Goal: Information Seeking & Learning: Compare options

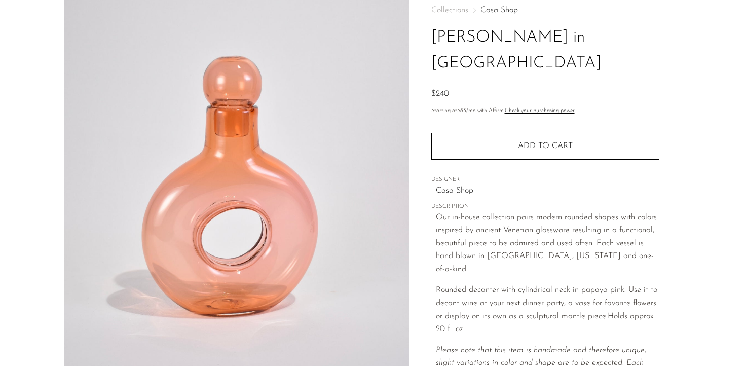
scroll to position [58, 0]
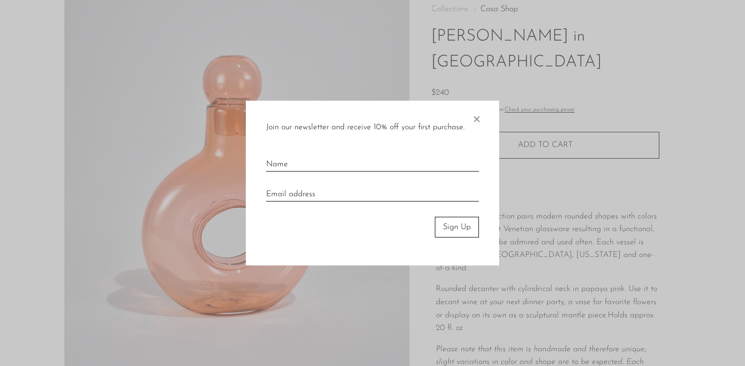
click at [473, 117] on span "×" at bounding box center [476, 117] width 10 height 32
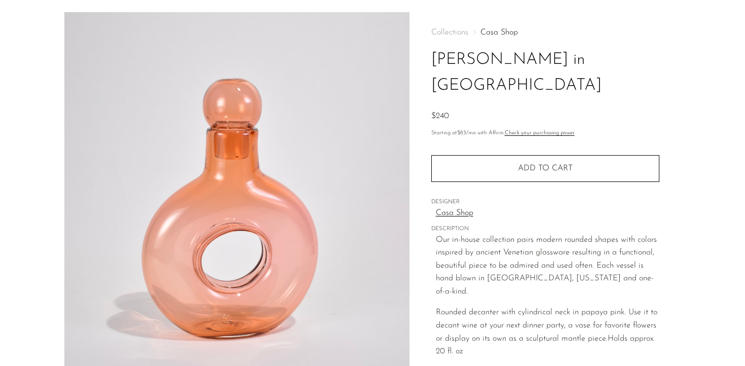
scroll to position [0, 0]
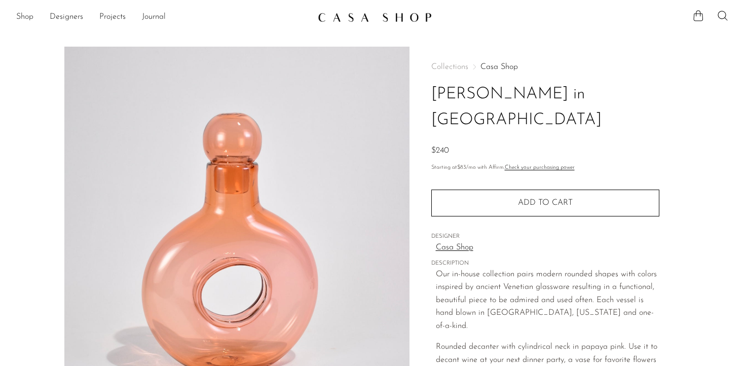
click at [503, 72] on div "Collections [GEOGRAPHIC_DATA] Stella Decanter in [GEOGRAPHIC_DATA] $240" at bounding box center [545, 110] width 228 height 95
click at [498, 67] on link "Casa Shop" at bounding box center [500, 67] width 38 height 8
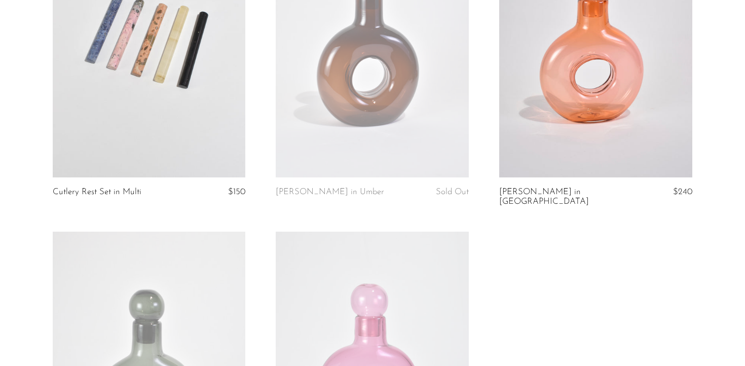
scroll to position [1522, 0]
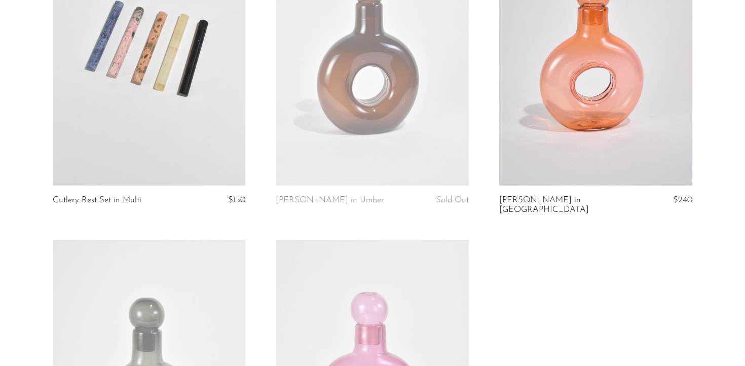
click at [328, 133] on link at bounding box center [372, 50] width 193 height 270
